Goal: Information Seeking & Learning: Learn about a topic

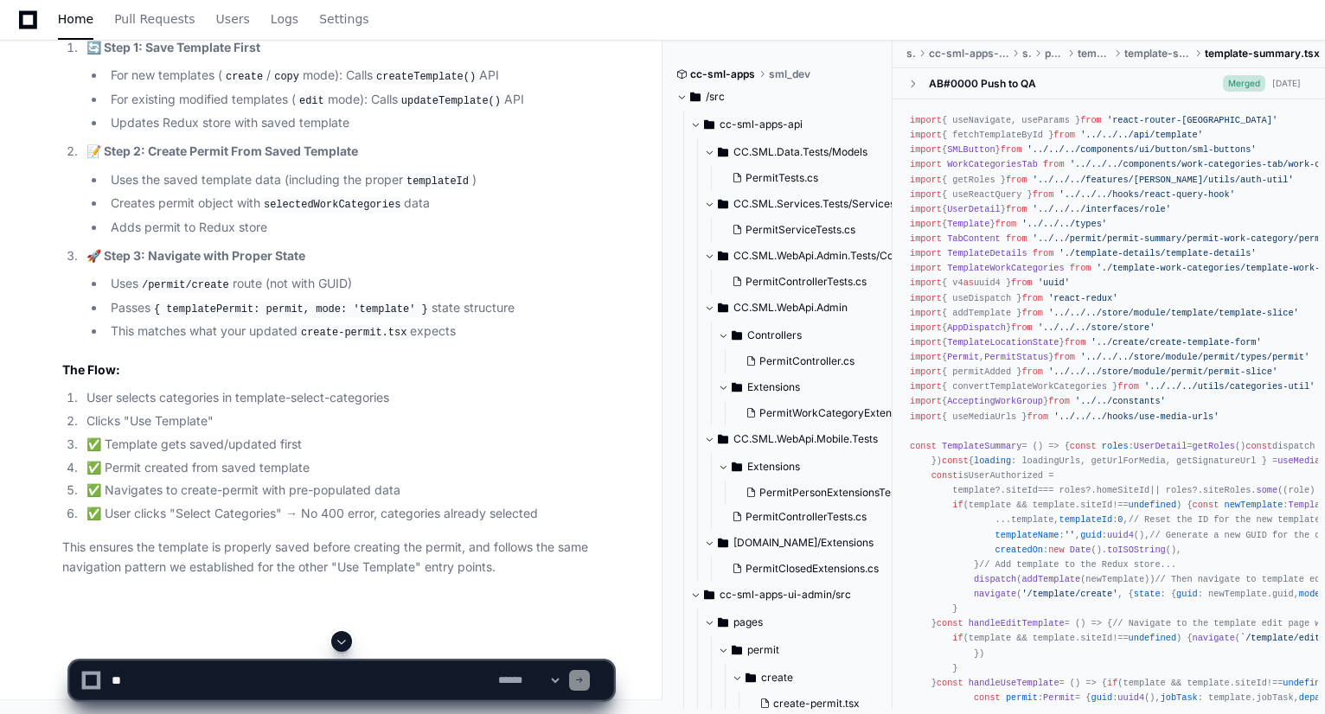
scroll to position [182, 0]
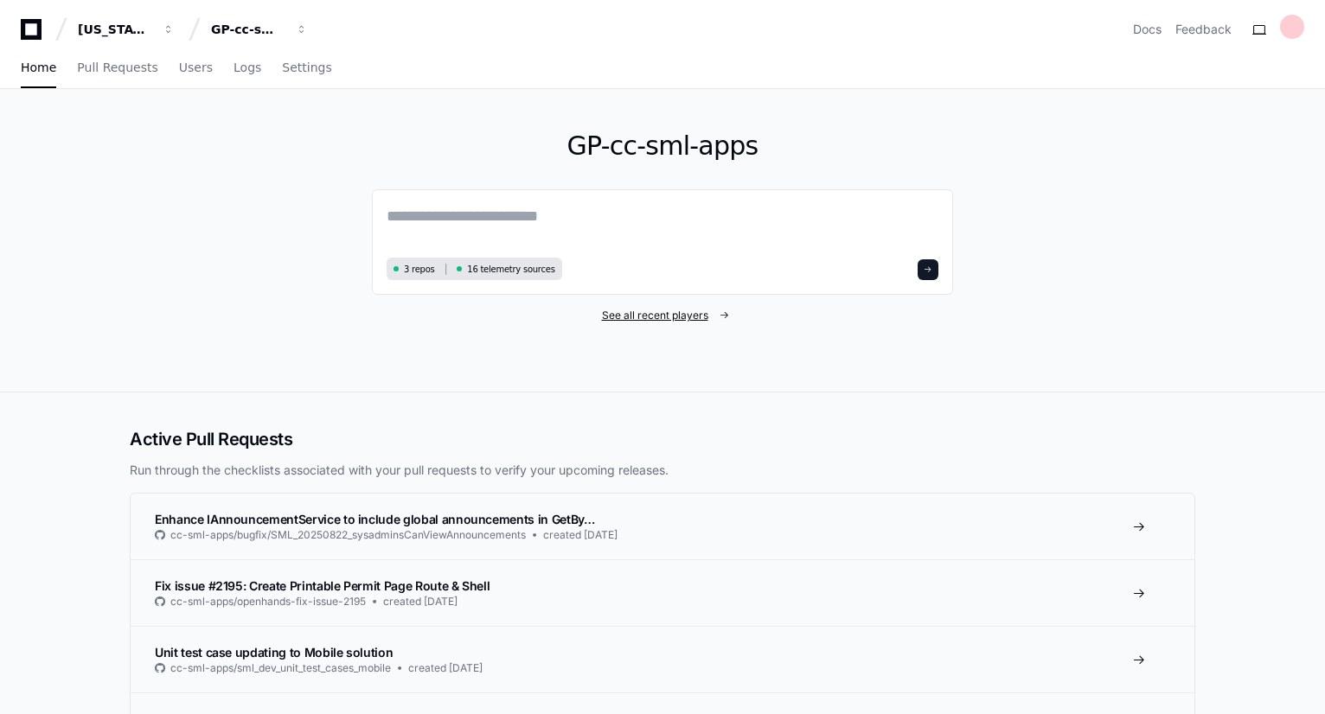
click at [675, 310] on span "See all recent players" at bounding box center [655, 316] width 106 height 14
click at [637, 317] on span "See all recent players" at bounding box center [655, 316] width 106 height 14
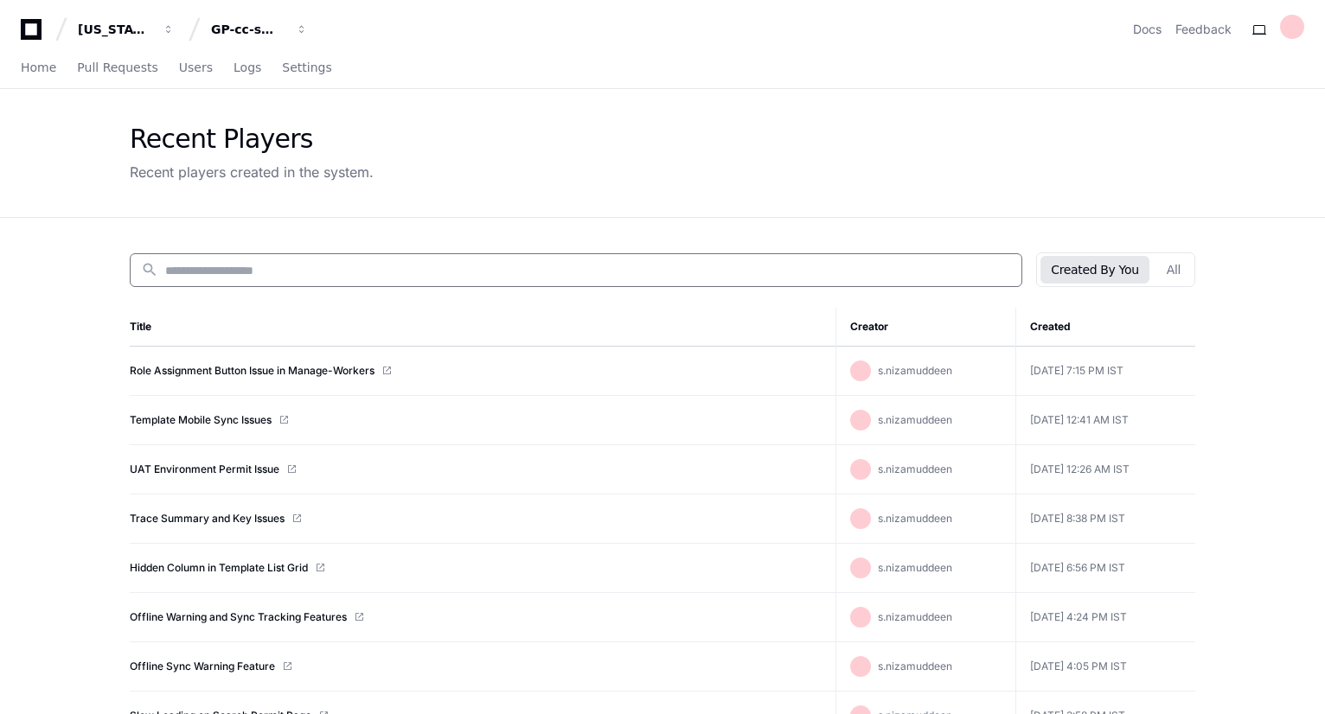
click at [332, 265] on input at bounding box center [588, 270] width 846 height 17
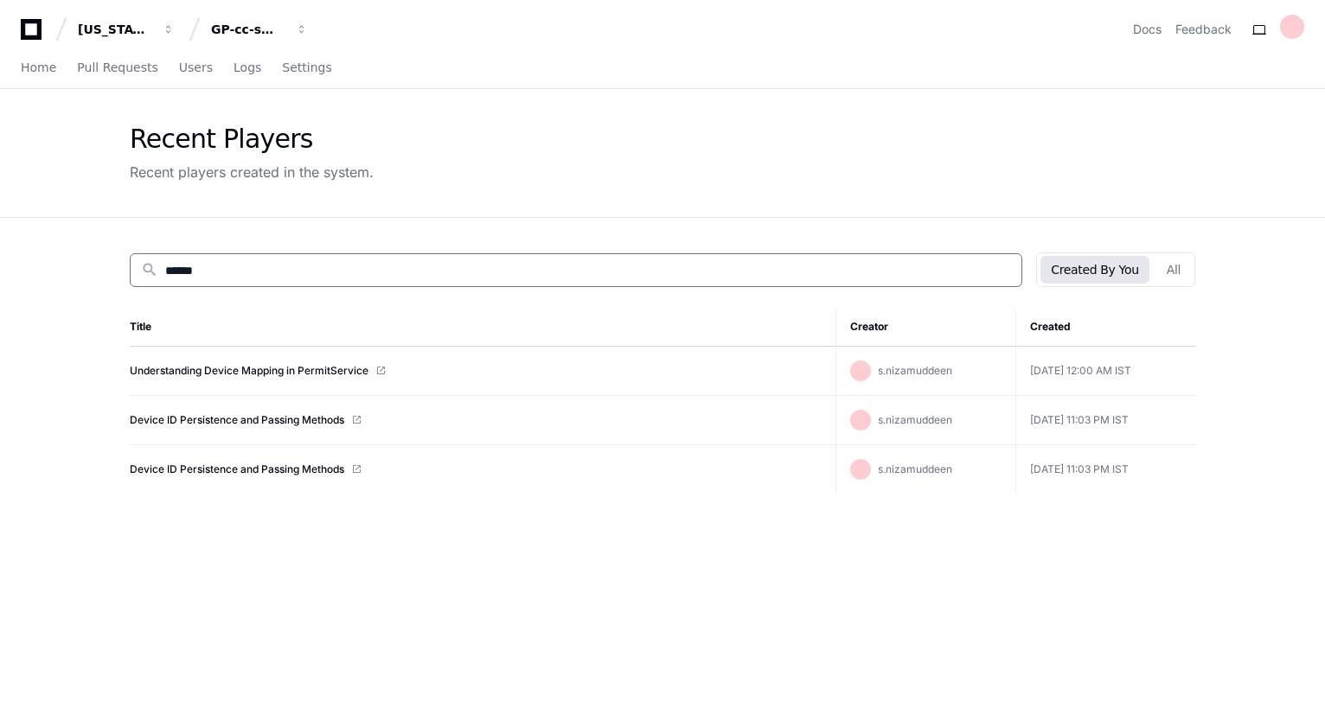
type input "******"
click at [248, 433] on td "Device ID Persistence and Passing Methods" at bounding box center [483, 420] width 706 height 49
click at [246, 421] on td "Device ID Persistence and Passing Methods" at bounding box center [483, 420] width 706 height 49
click at [246, 421] on link "Device ID Persistence and Passing Methods" at bounding box center [237, 420] width 214 height 14
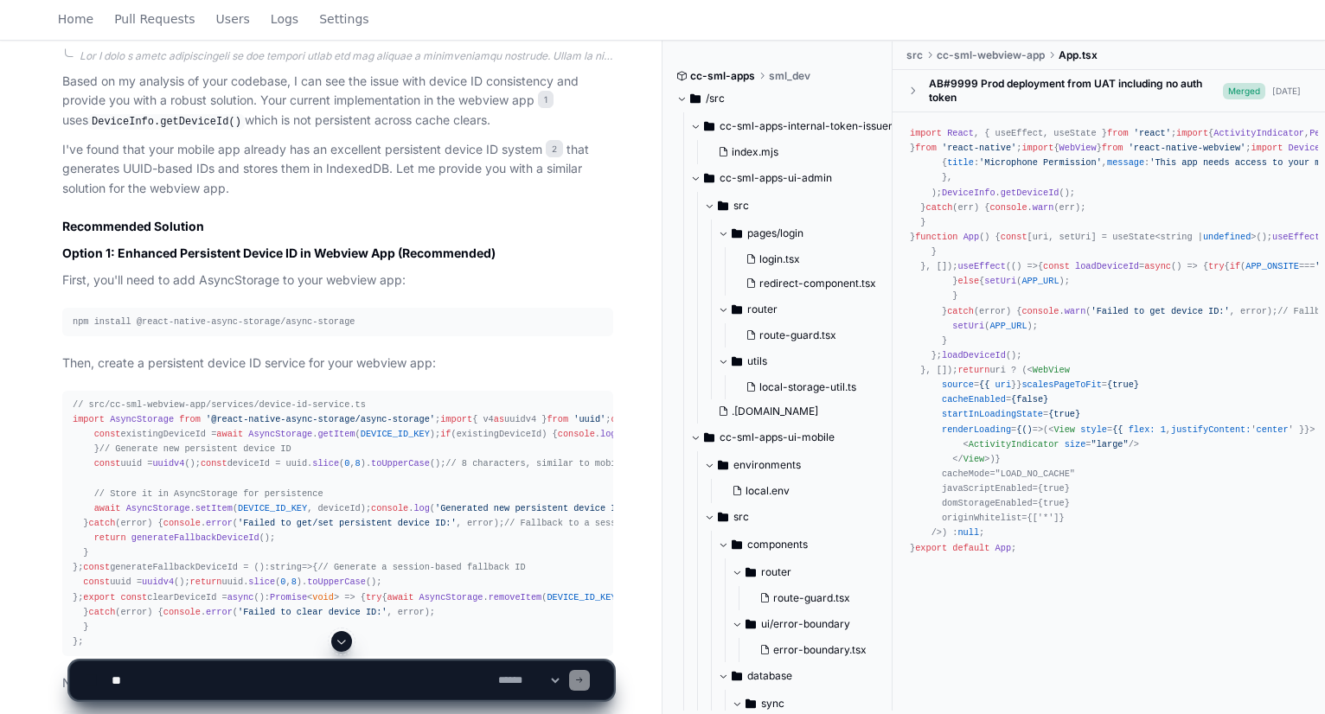
scroll to position [982, 0]
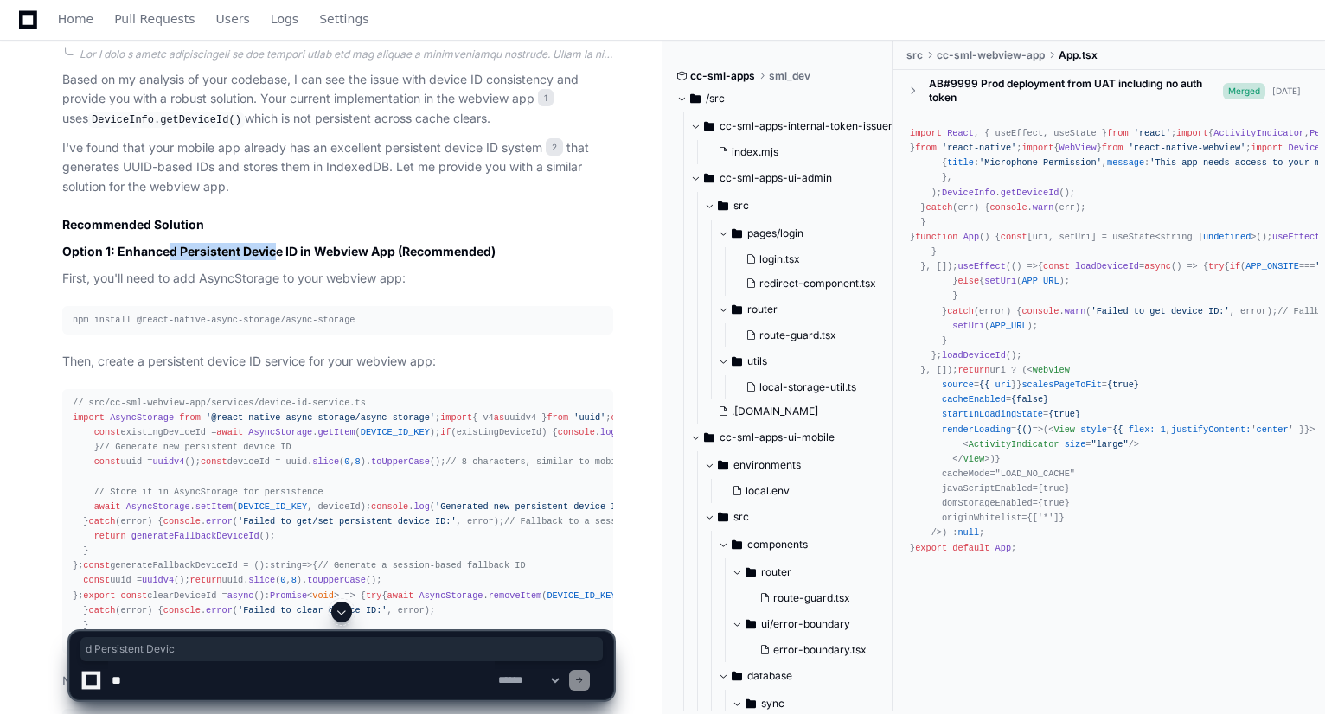
drag, startPoint x: 169, startPoint y: 247, endPoint x: 276, endPoint y: 241, distance: 107.4
click at [276, 243] on h3 "Option 1: Enhanced Persistent Device ID in Webview App (Recommended)" at bounding box center [337, 251] width 551 height 17
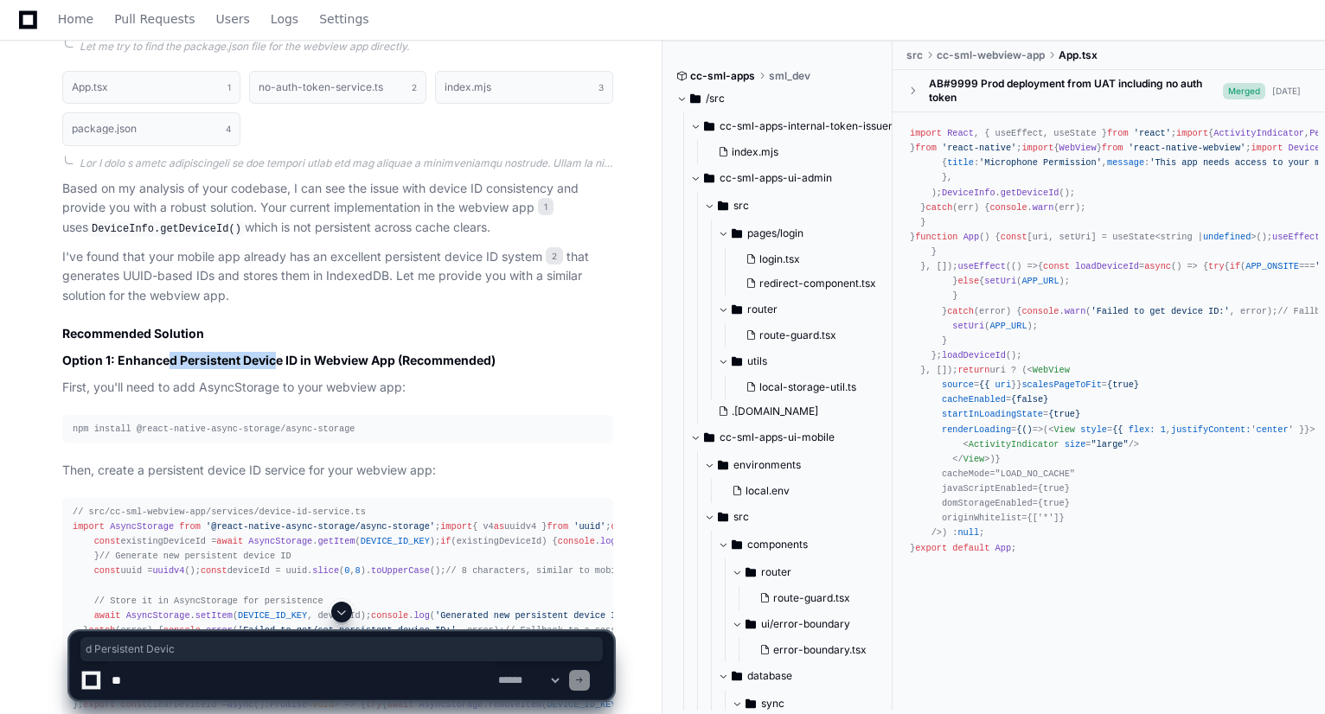
scroll to position [861, 0]
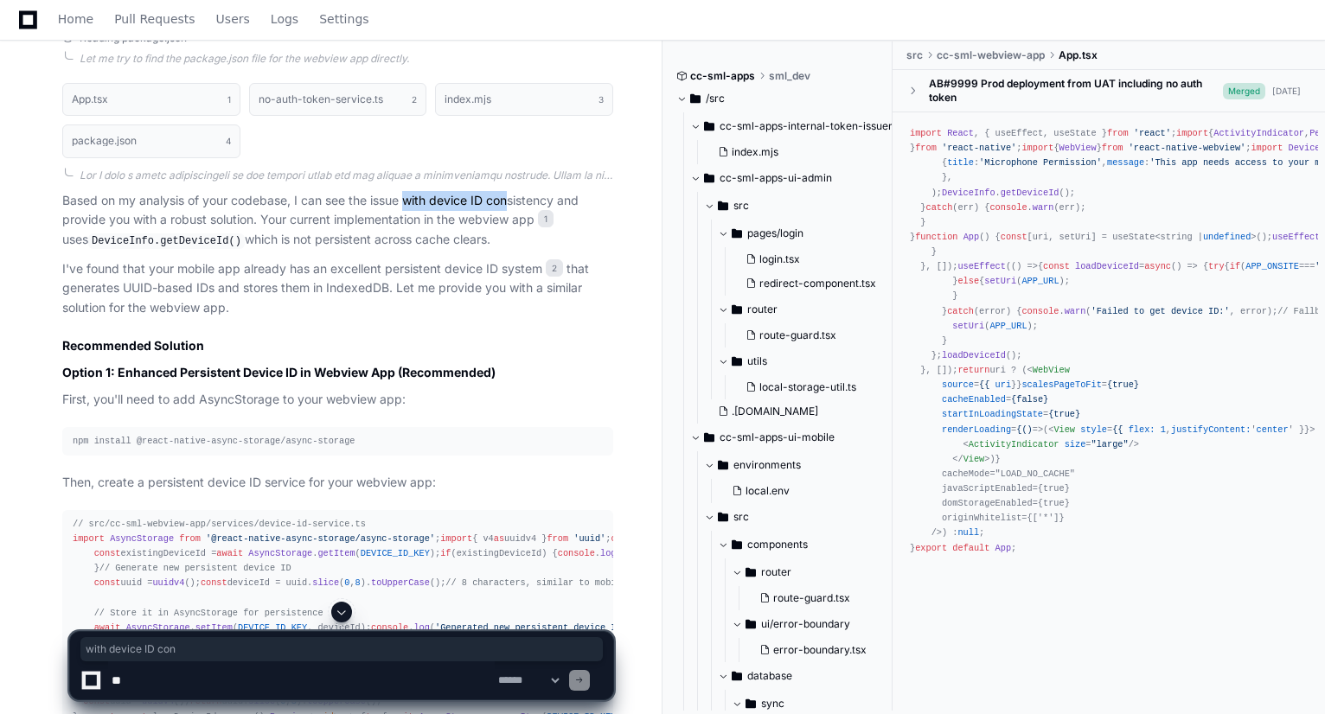
drag, startPoint x: 407, startPoint y: 201, endPoint x: 513, endPoint y: 202, distance: 105.5
click at [513, 202] on p "Based on my analysis of your codebase, I can see the issue with device ID consi…" at bounding box center [337, 221] width 551 height 60
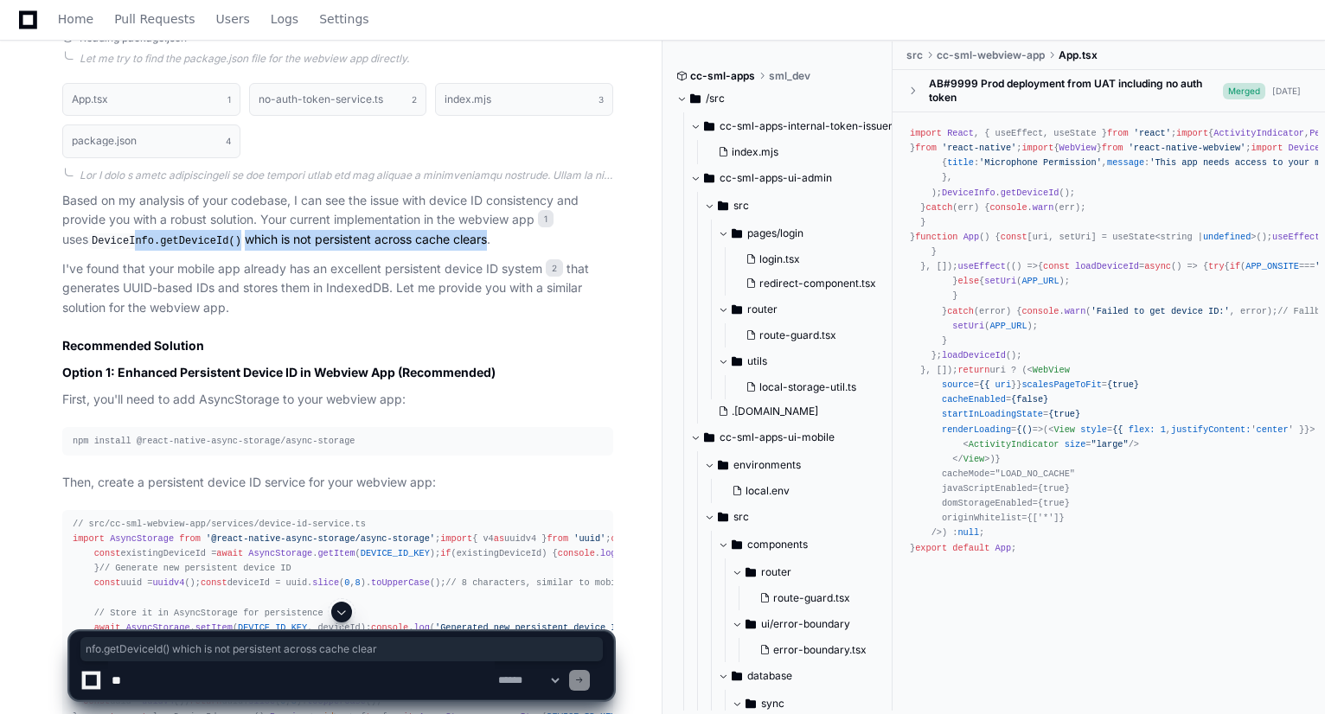
drag, startPoint x: 104, startPoint y: 238, endPoint x: 451, endPoint y: 243, distance: 346.8
click at [451, 243] on p "Based on my analysis of your codebase, I can see the issue with device ID consi…" at bounding box center [337, 221] width 551 height 60
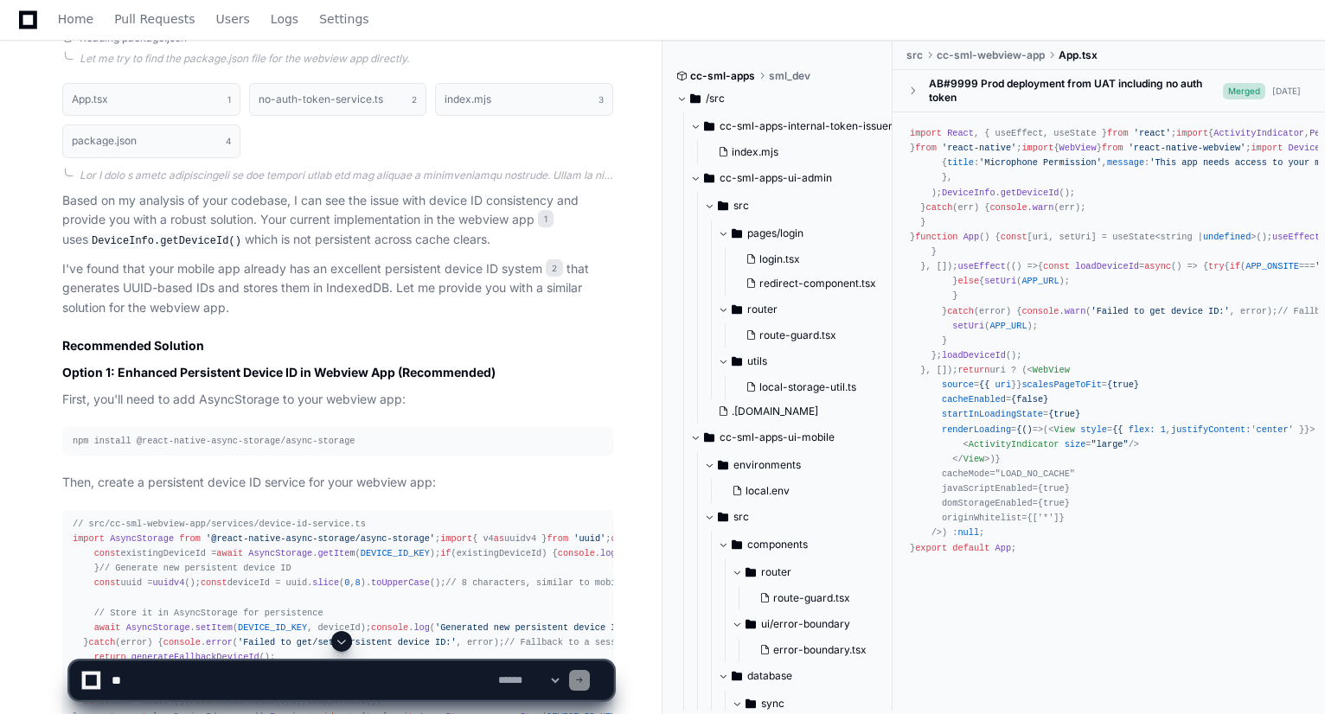
click at [304, 341] on h2 "Recommended Solution" at bounding box center [337, 345] width 551 height 17
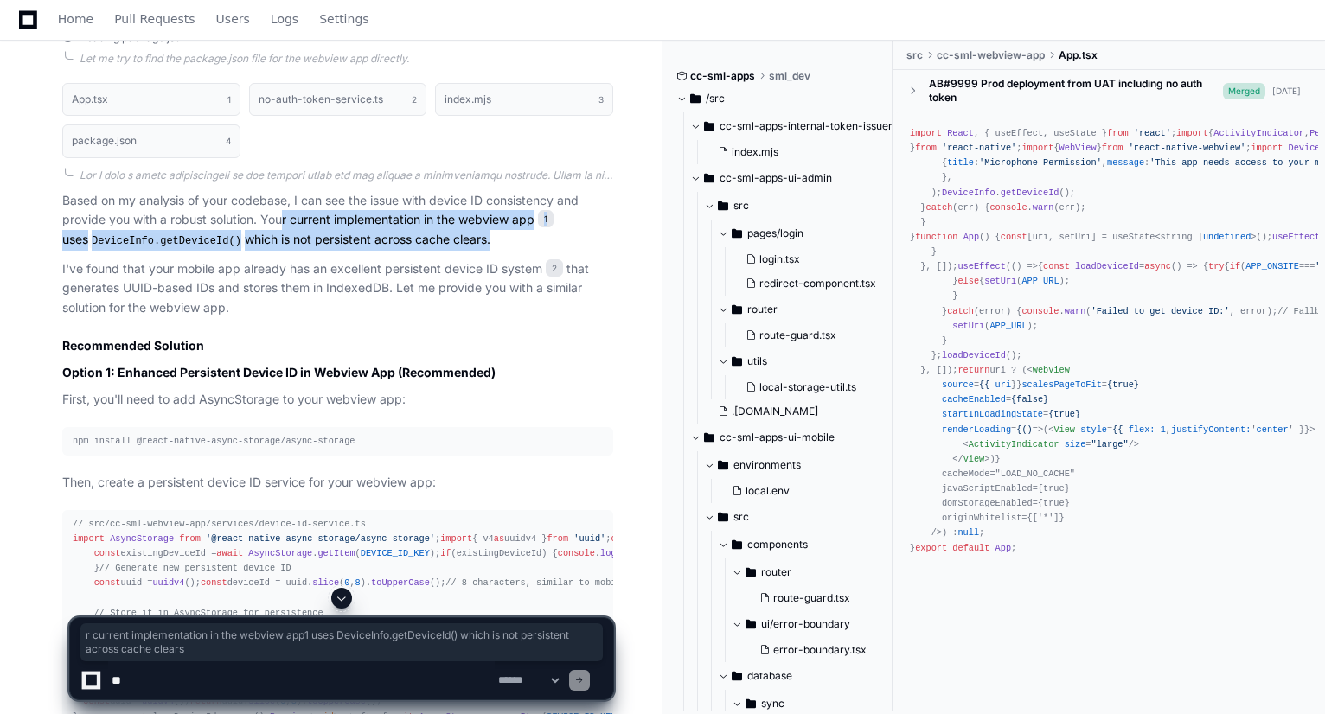
drag, startPoint x: 284, startPoint y: 219, endPoint x: 457, endPoint y: 238, distance: 174.0
click at [457, 238] on p "Based on my analysis of your codebase, I can see the issue with device ID consi…" at bounding box center [337, 221] width 551 height 60
click at [104, 242] on code "DeviceInfo.getDeviceId()" at bounding box center [166, 241] width 157 height 16
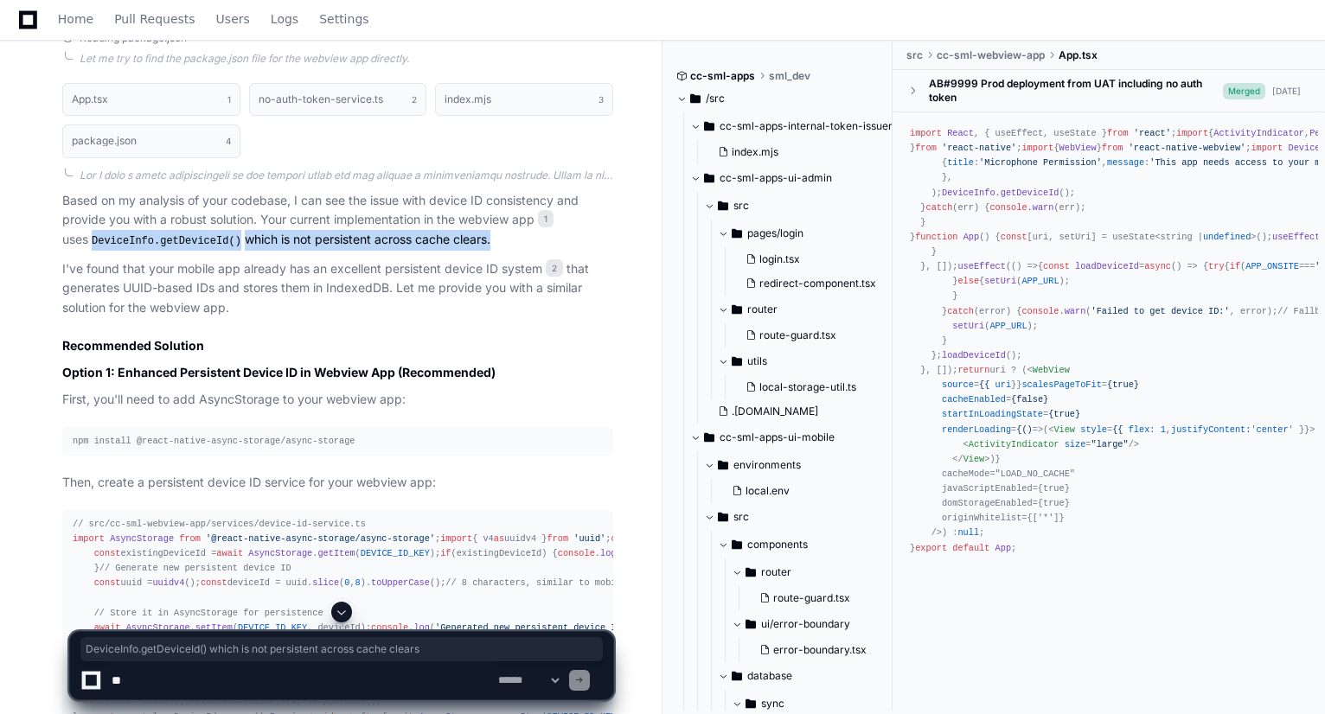
drag, startPoint x: 62, startPoint y: 238, endPoint x: 453, endPoint y: 239, distance: 390.9
click at [453, 239] on p "Based on my analysis of your codebase, I can see the issue with device ID consi…" at bounding box center [337, 221] width 551 height 60
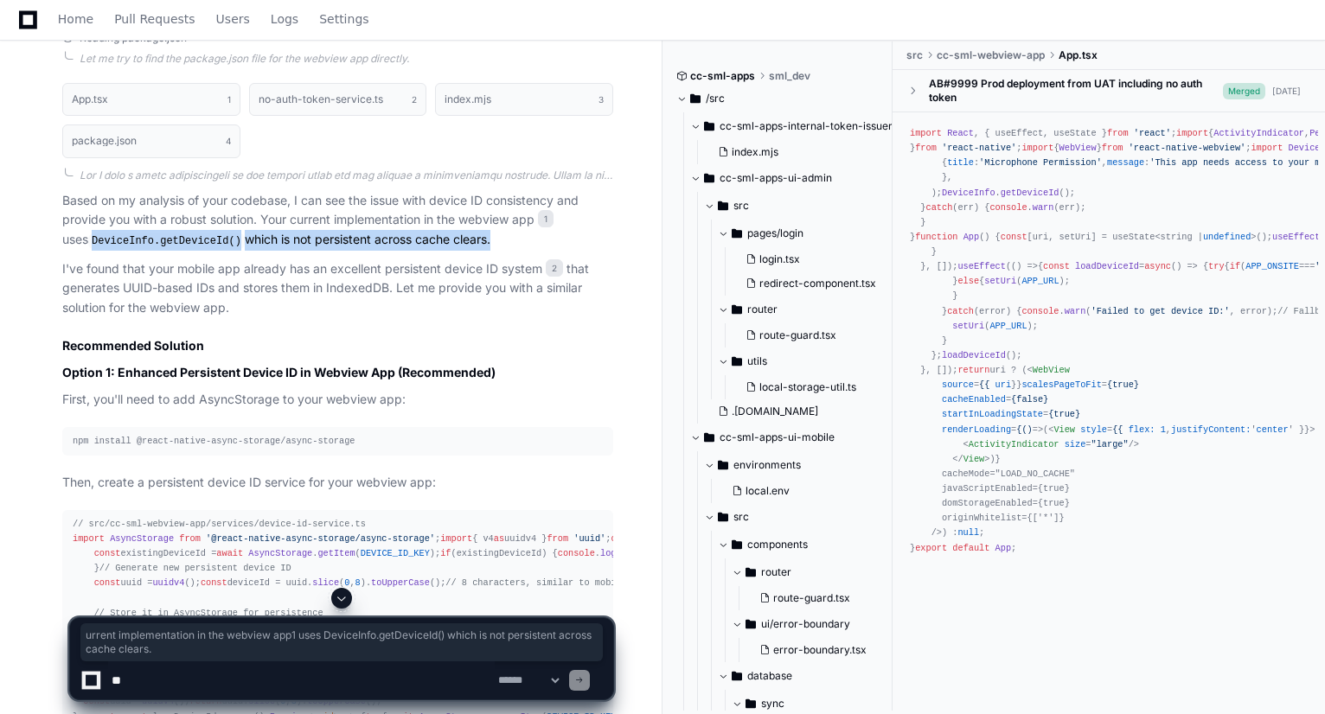
drag, startPoint x: 301, startPoint y: 216, endPoint x: 487, endPoint y: 244, distance: 188.0
click at [487, 244] on p "Based on my analysis of your codebase, I can see the issue with device ID consi…" at bounding box center [337, 221] width 551 height 60
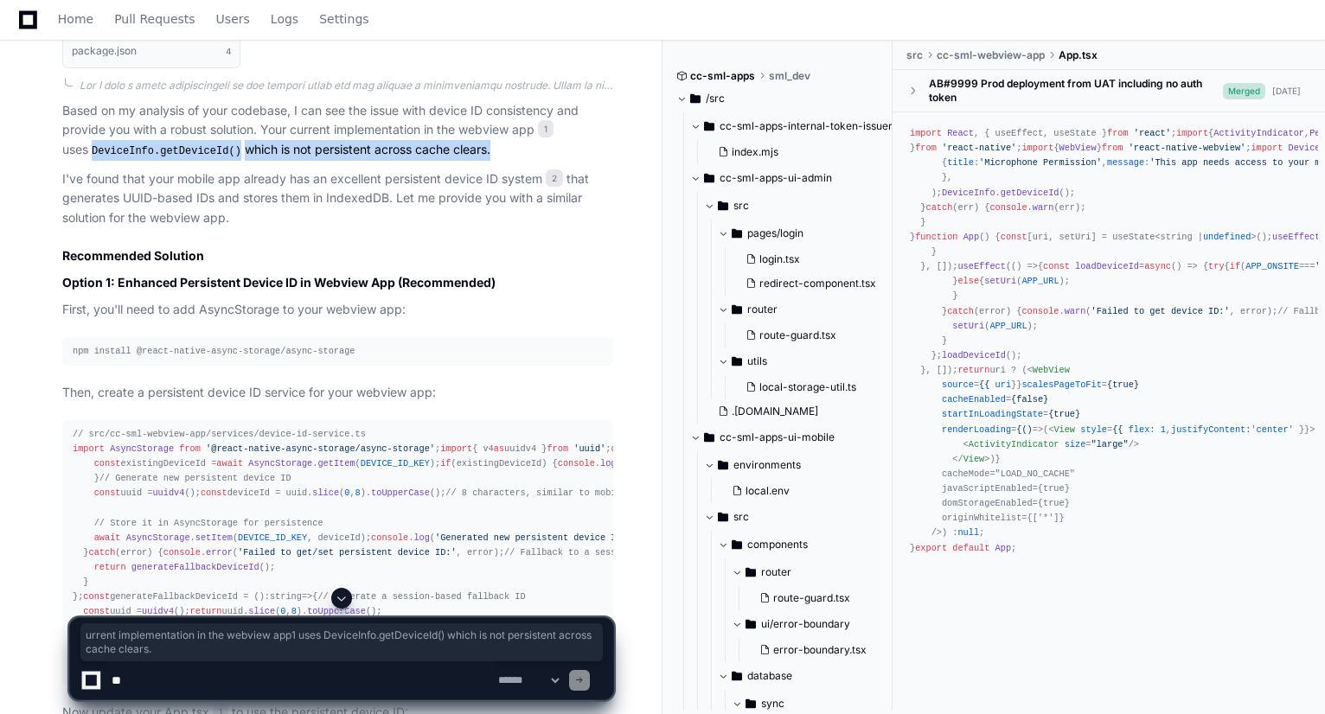
scroll to position [958, 0]
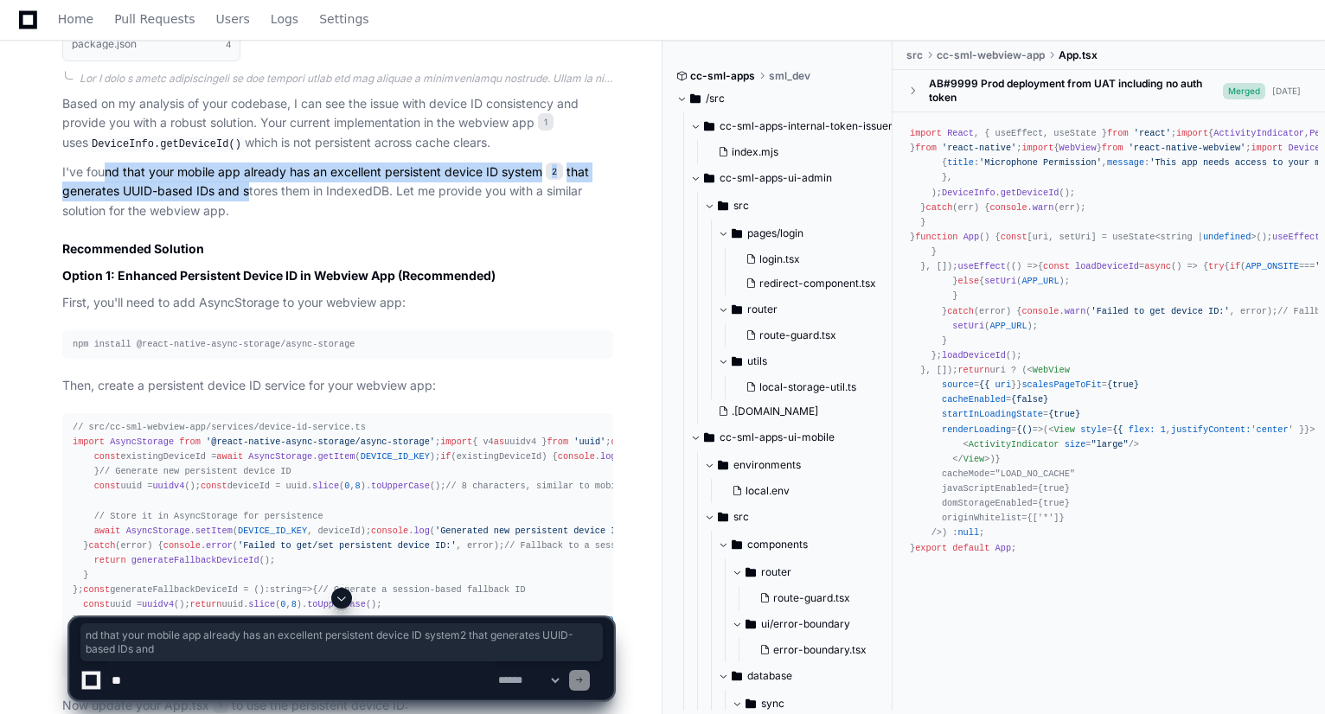
drag, startPoint x: 104, startPoint y: 174, endPoint x: 244, endPoint y: 196, distance: 141.9
click at [244, 196] on p "I've found that your mobile app already has an excellent persistent device ID s…" at bounding box center [337, 192] width 551 height 59
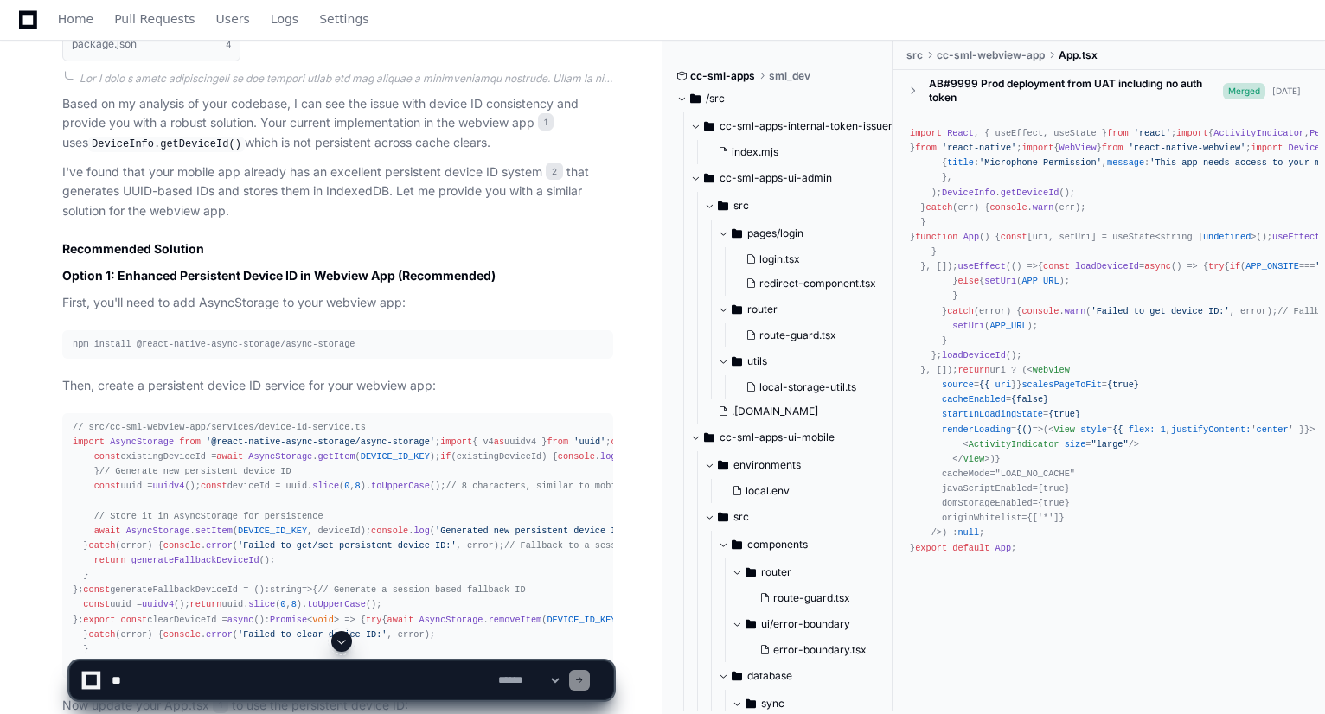
click at [265, 209] on p "I've found that your mobile app already has an excellent persistent device ID s…" at bounding box center [337, 192] width 551 height 59
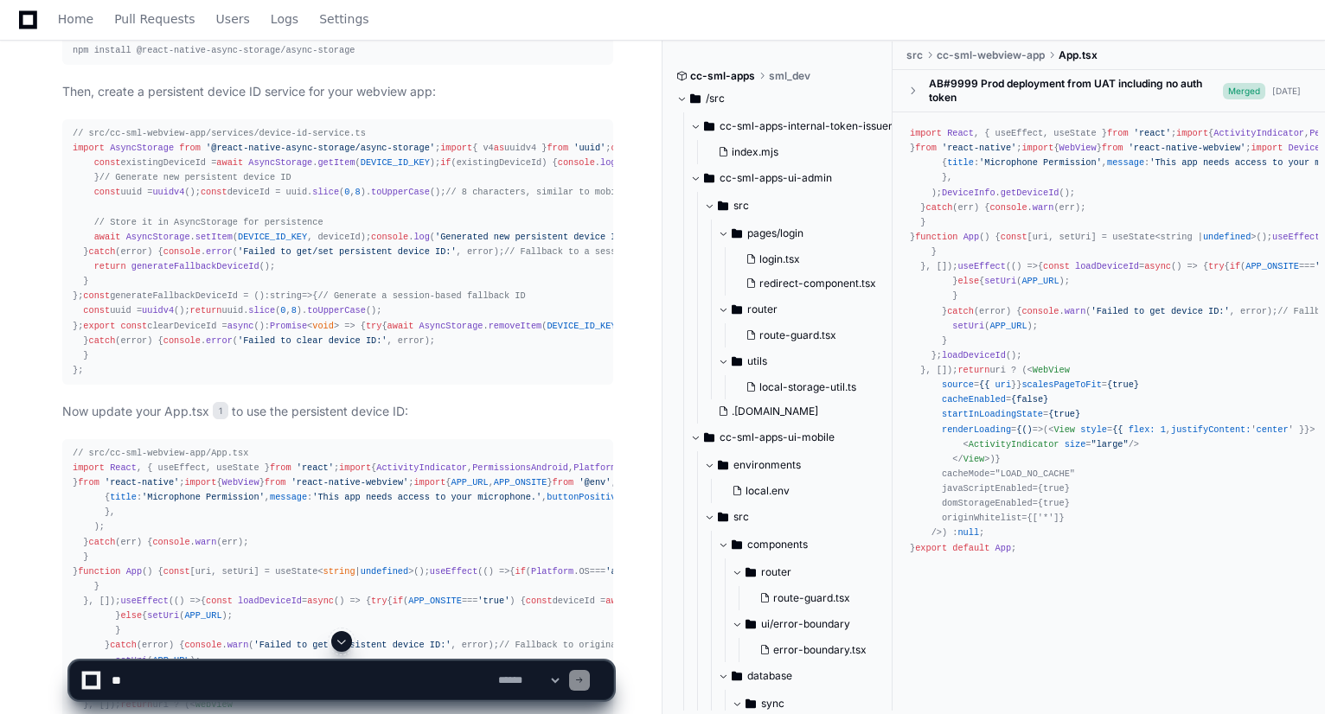
scroll to position [1255, 0]
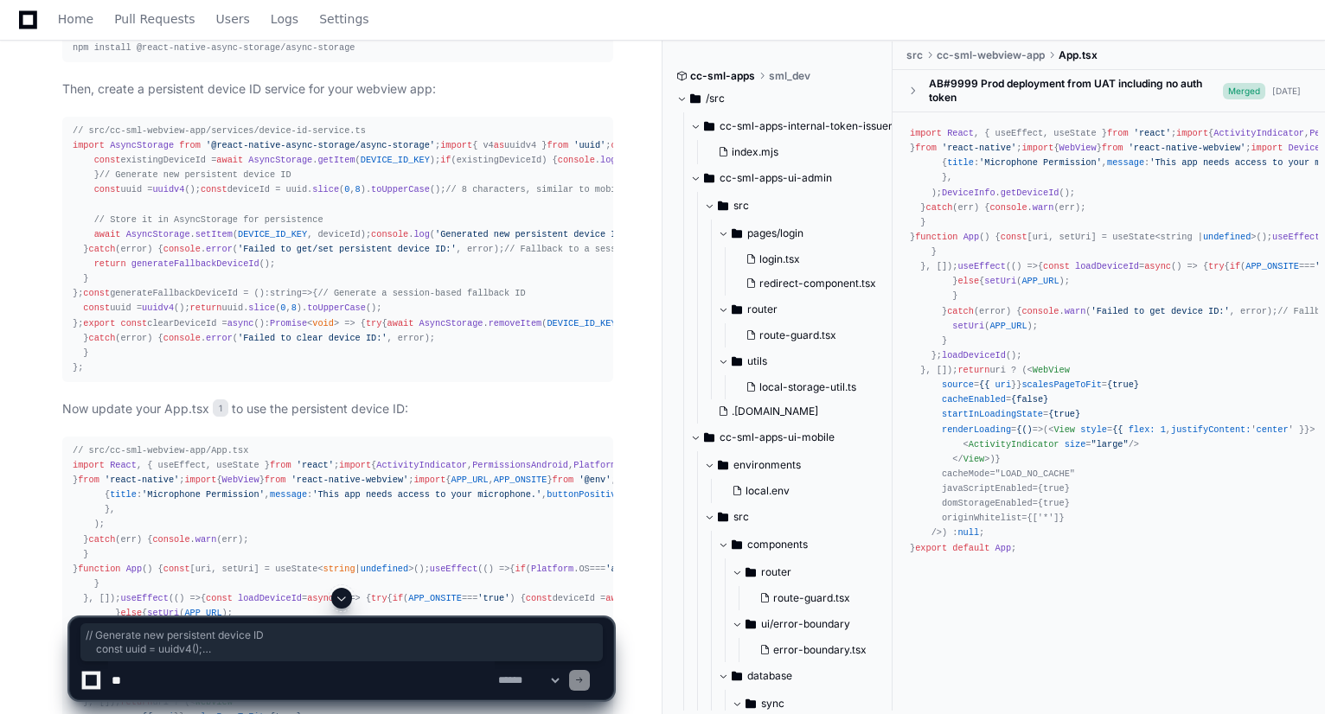
drag, startPoint x: 81, startPoint y: 372, endPoint x: 197, endPoint y: 395, distance: 118.2
click at [197, 375] on div "// src/cc-sml-webview-app/services/device-id-service.ts import AsyncStorage fro…" at bounding box center [338, 250] width 530 height 252
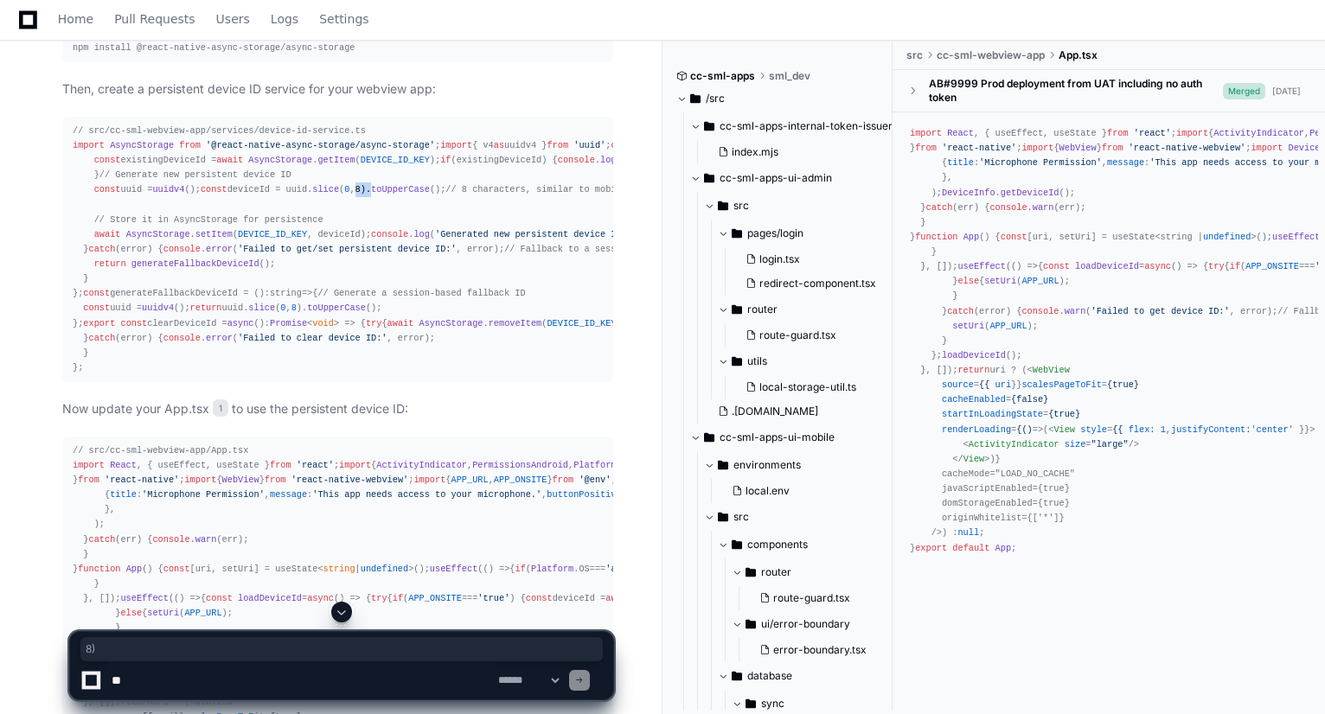
drag, startPoint x: 238, startPoint y: 396, endPoint x: 256, endPoint y: 395, distance: 18.2
click at [256, 375] on div "// src/cc-sml-webview-app/services/device-id-service.ts import AsyncStorage fro…" at bounding box center [338, 250] width 530 height 252
drag, startPoint x: 164, startPoint y: 381, endPoint x: 211, endPoint y: 384, distance: 46.8
click at [211, 375] on div "// src/cc-sml-webview-app/services/device-id-service.ts import AsyncStorage fro…" at bounding box center [338, 250] width 530 height 252
